Goal: Task Accomplishment & Management: Use online tool/utility

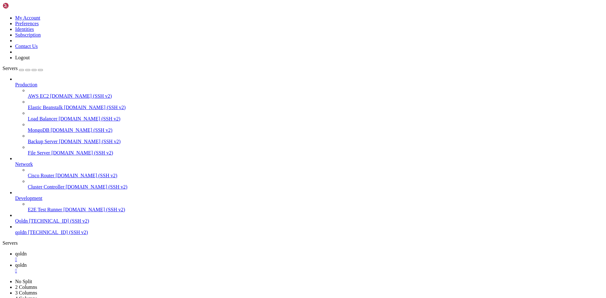
type input "/home/[DOMAIN_NAME][URL]"
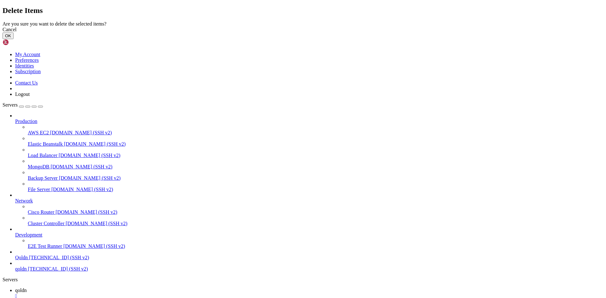
click at [14, 39] on button "OK" at bounding box center [8, 36] width 11 height 7
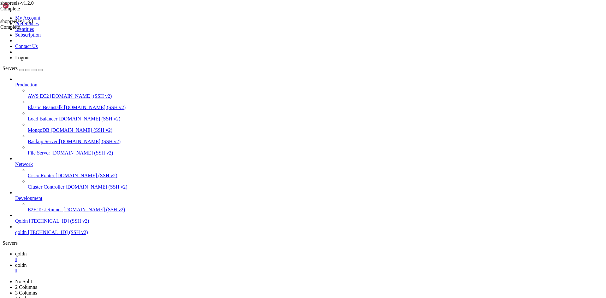
scroll to position [0, 0]
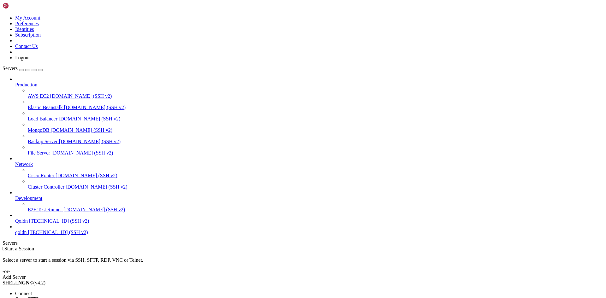
click at [39, 297] on span "Open SFTP" at bounding box center [27, 299] width 24 height 5
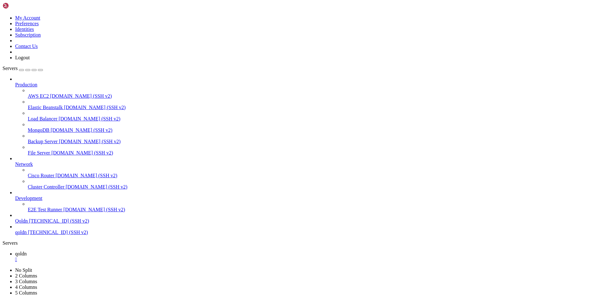
type input "/home/[DOMAIN_NAME][URL]"
